Goal: Transaction & Acquisition: Book appointment/travel/reservation

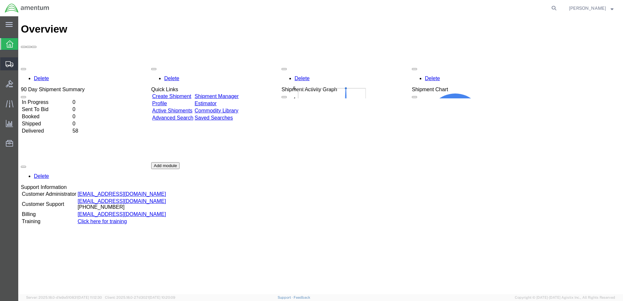
click at [8, 62] on icon at bounding box center [10, 64] width 8 height 6
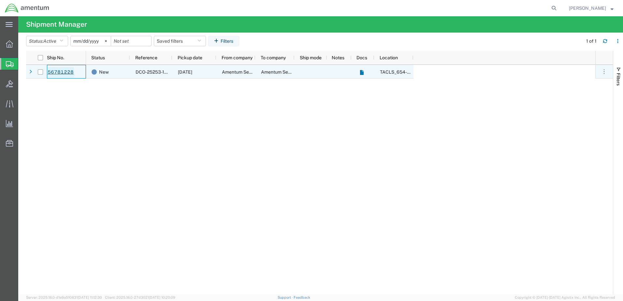
click at [62, 71] on link "56781228" at bounding box center [60, 72] width 27 height 10
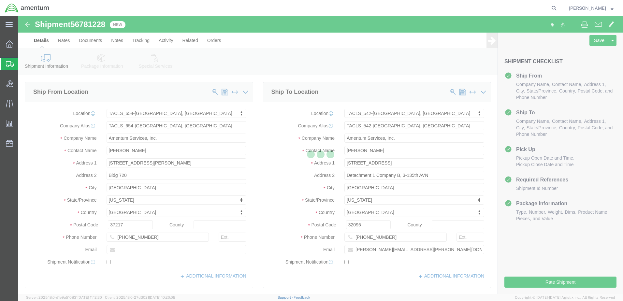
select select "42726"
select select "42694"
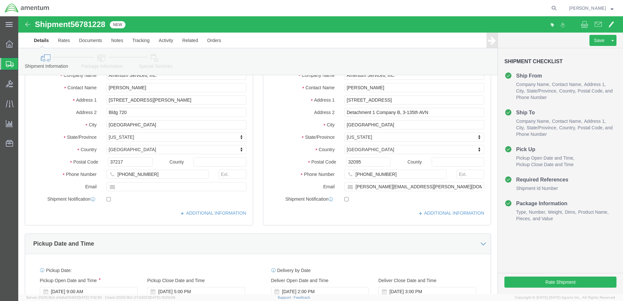
scroll to position [65, 0]
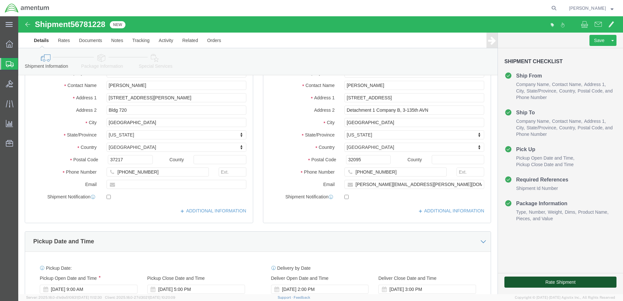
click button "Rate Shipment"
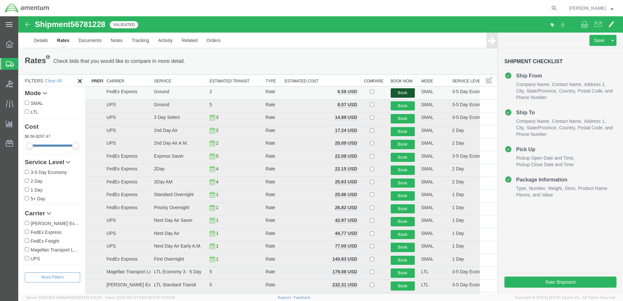
click at [398, 89] on button "Book" at bounding box center [403, 92] width 24 height 9
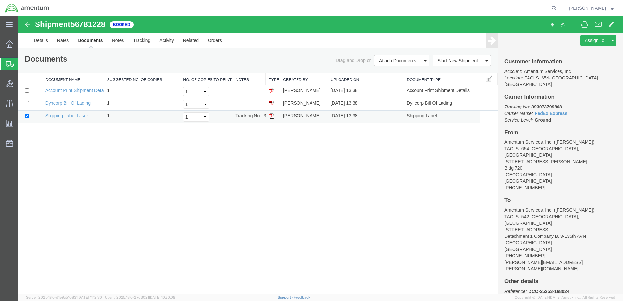
click at [271, 117] on img at bounding box center [271, 115] width 5 height 5
click at [48, 43] on link "Details" at bounding box center [40, 41] width 23 height 16
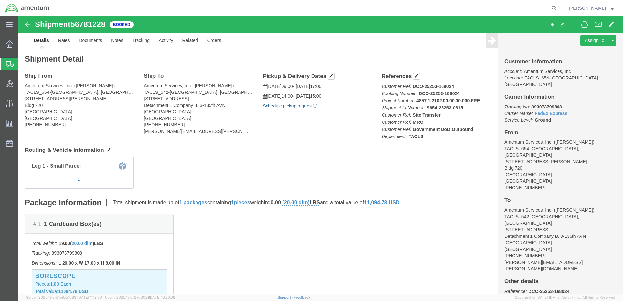
click link "Schedule pickup request"
